Goal: Information Seeking & Learning: Learn about a topic

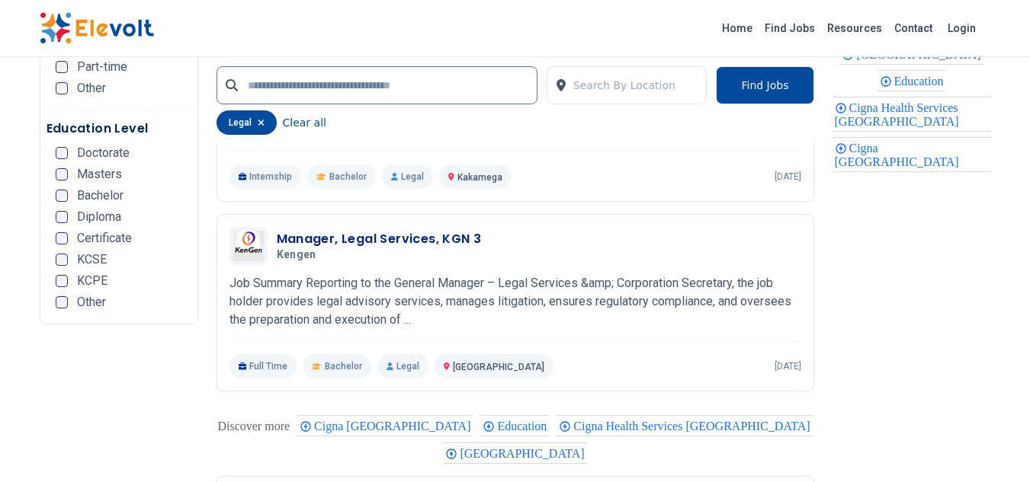
scroll to position [2844, 0]
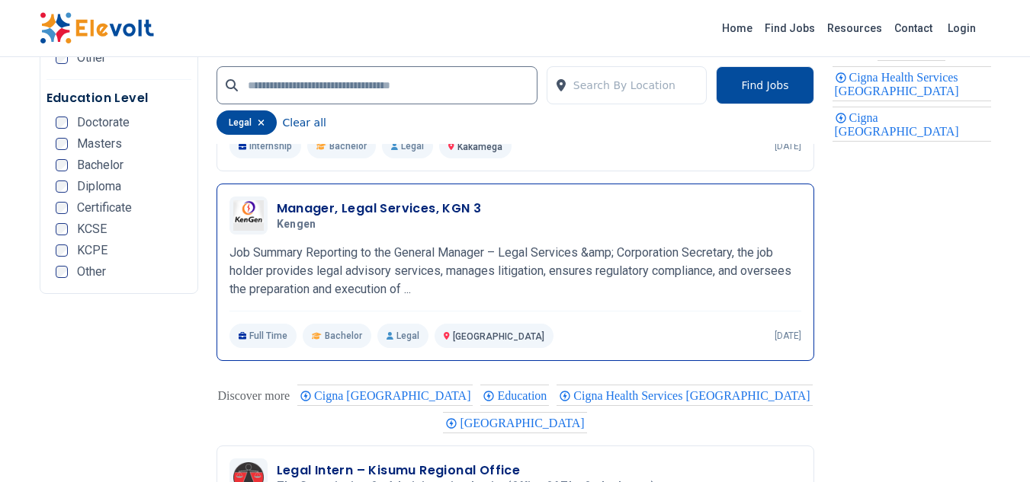
click at [365, 200] on h3 "Manager, Legal Services, KGN 3" at bounding box center [379, 209] width 205 height 18
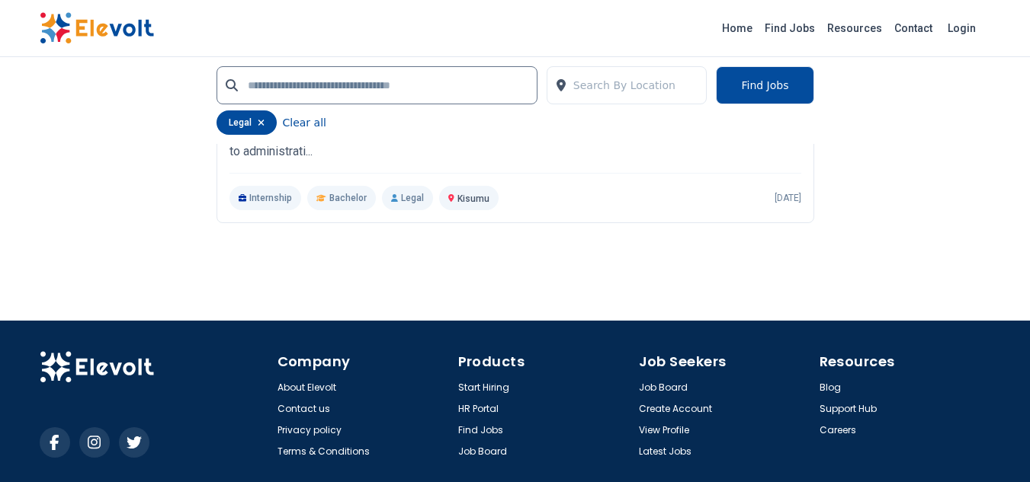
scroll to position [2942, 0]
